Goal: Task Accomplishment & Management: Use online tool/utility

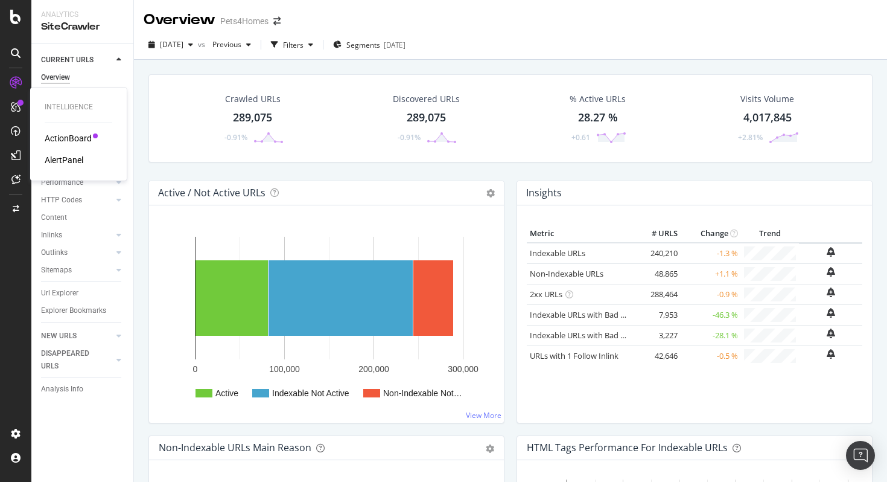
click at [62, 139] on div "ActionBoard" at bounding box center [68, 138] width 47 height 12
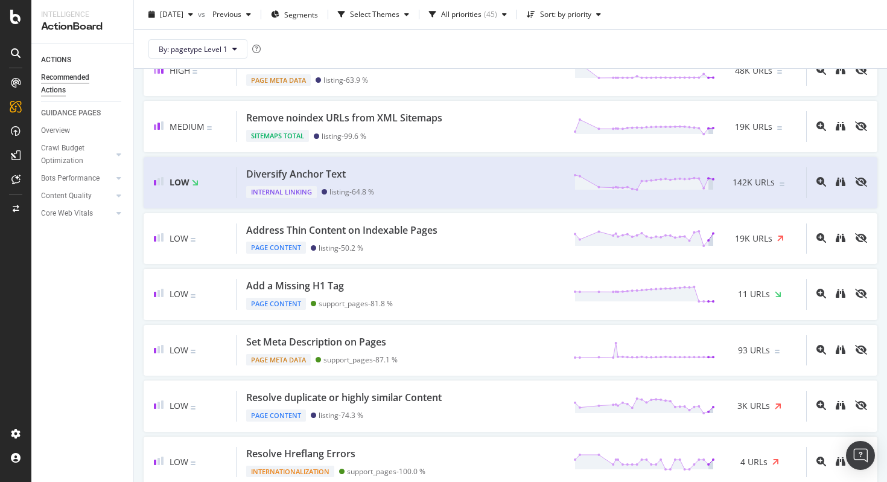
scroll to position [266, 0]
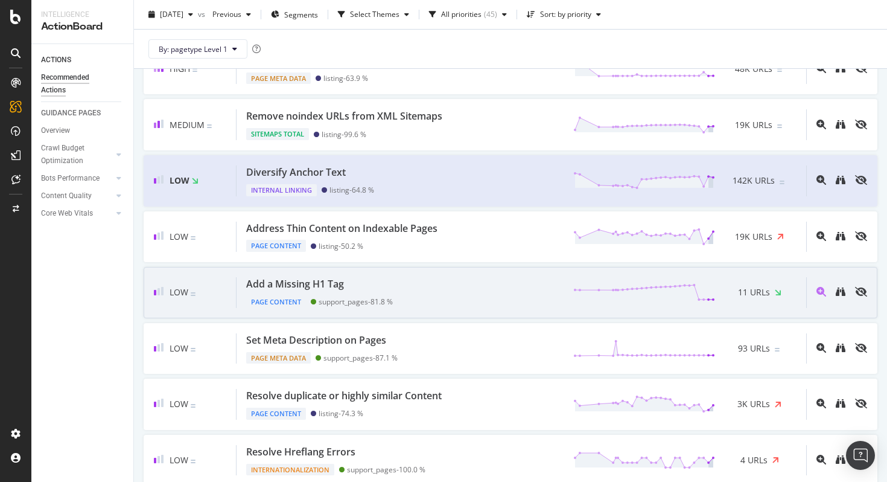
click at [510, 288] on div "Add a Missing H1 Tag Page Content support_pages - 81.8 % 11 URLs" at bounding box center [522, 292] width 570 height 31
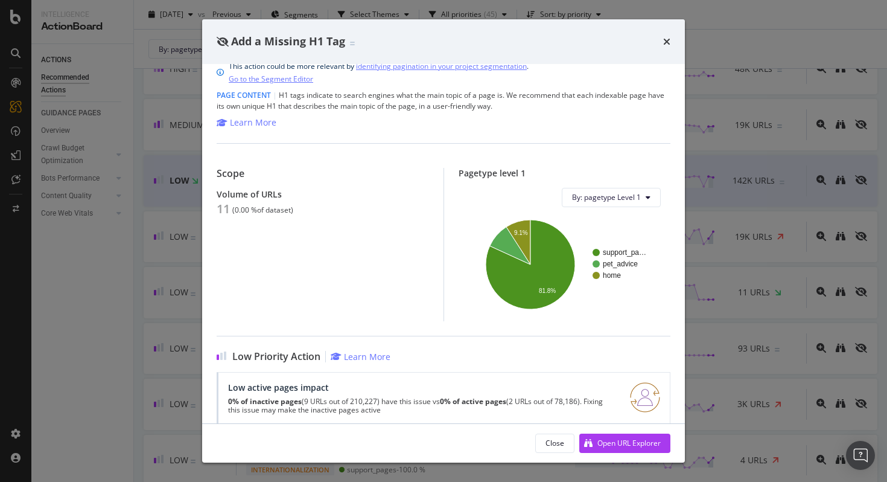
scroll to position [161, 0]
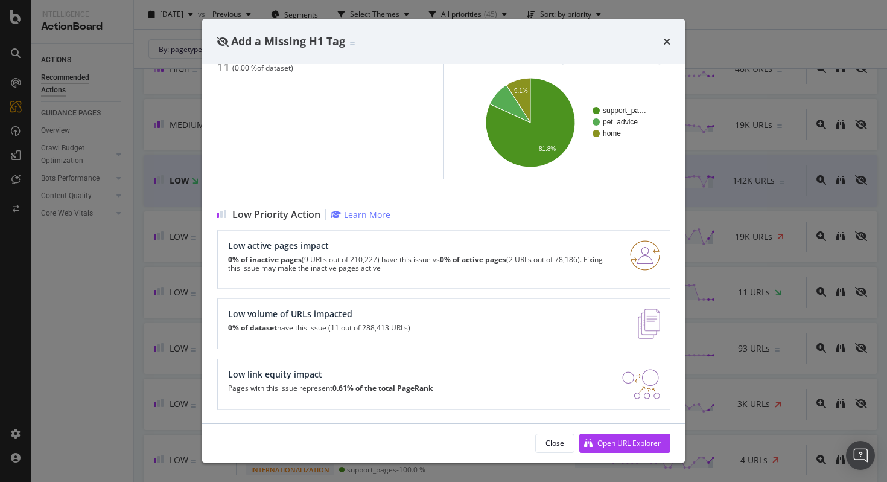
click at [666, 37] on icon "times" at bounding box center [666, 42] width 7 height 10
